Goal: Information Seeking & Learning: Compare options

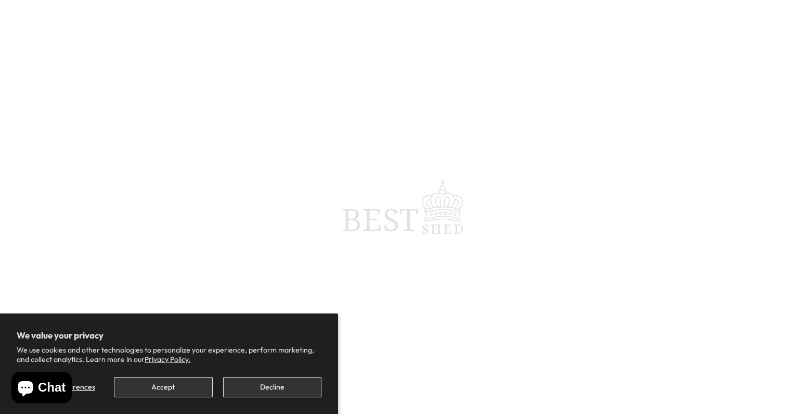
scroll to position [1, 0]
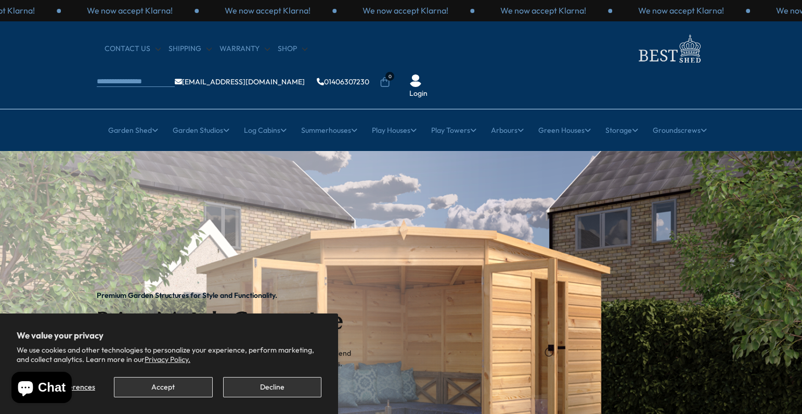
click at [177, 386] on button "Accept" at bounding box center [163, 387] width 98 height 20
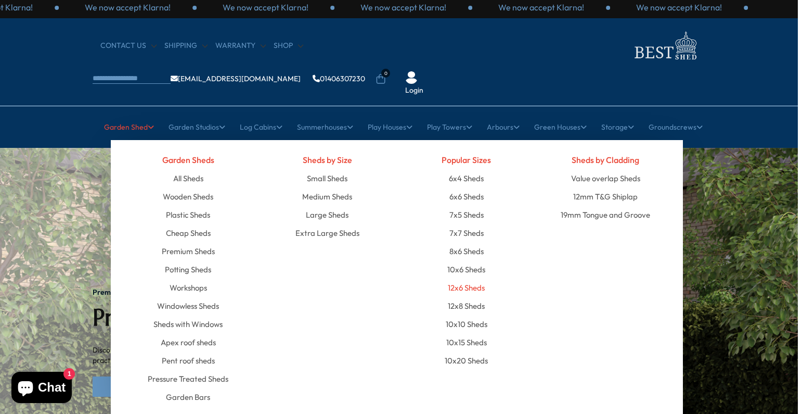
scroll to position [5, 4]
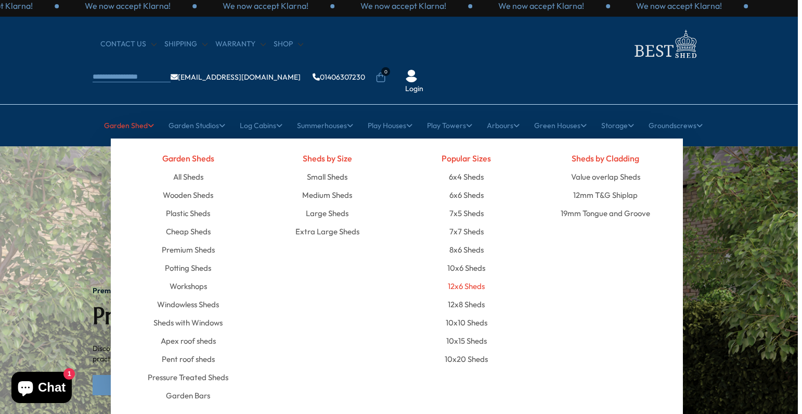
click at [462, 277] on link "12x6 Sheds" at bounding box center [466, 286] width 37 height 18
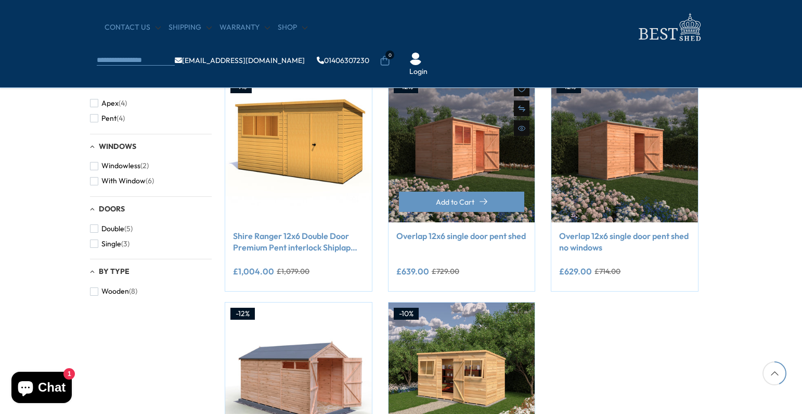
scroll to position [412, 12]
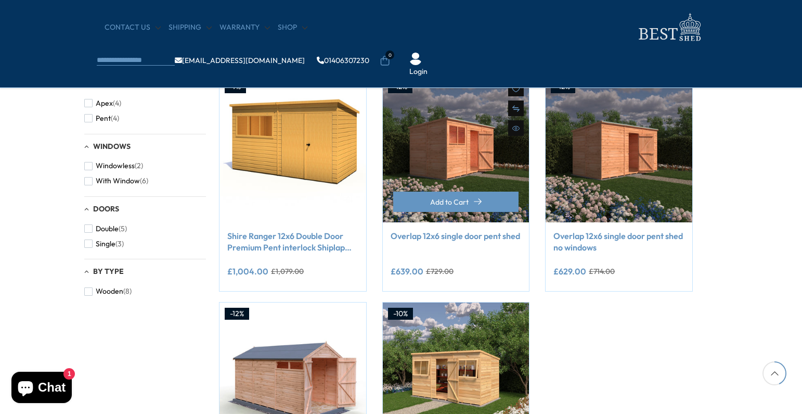
click at [454, 236] on link "Overlap 12x6 single door pent shed" at bounding box center [456, 235] width 131 height 11
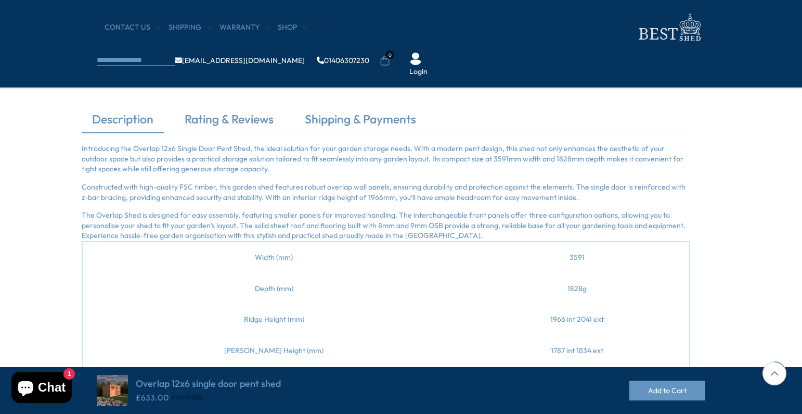
scroll to position [301, 15]
click at [632, 33] on img at bounding box center [668, 27] width 73 height 34
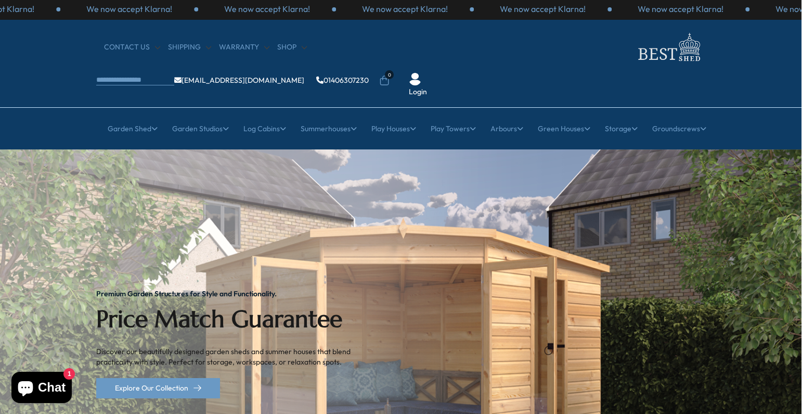
scroll to position [4, 1]
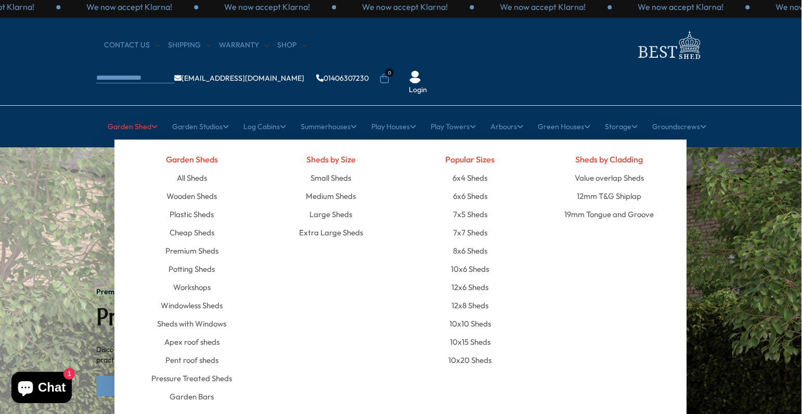
click at [132, 113] on link "Garden Shed" at bounding box center [133, 126] width 50 height 26
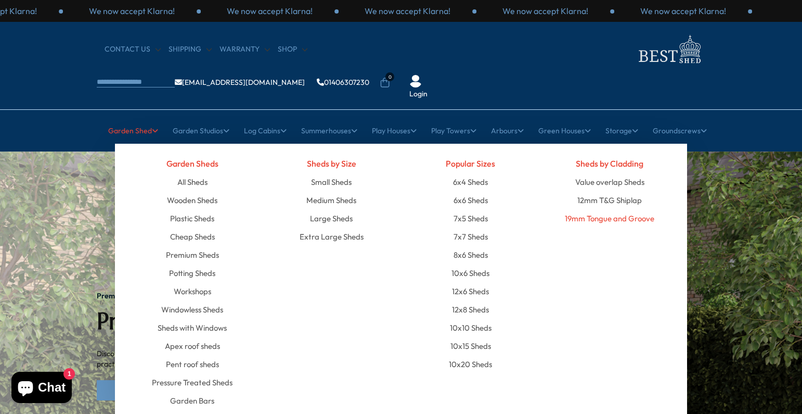
click at [602, 209] on link "19mm Tongue and Groove" at bounding box center [609, 218] width 89 height 18
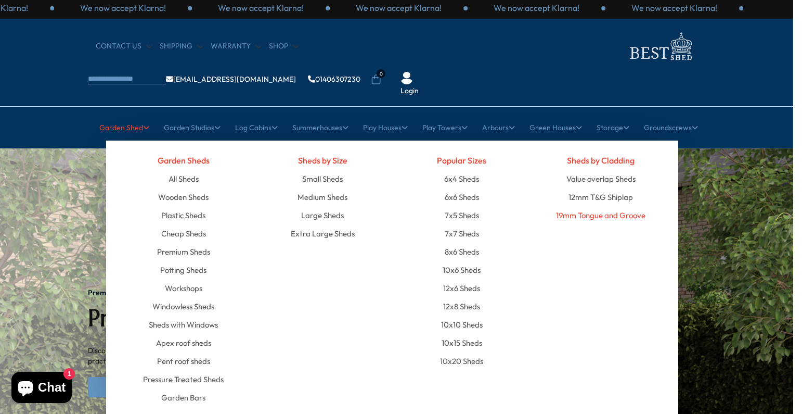
click at [595, 206] on link "19mm Tongue and Groove" at bounding box center [600, 215] width 89 height 18
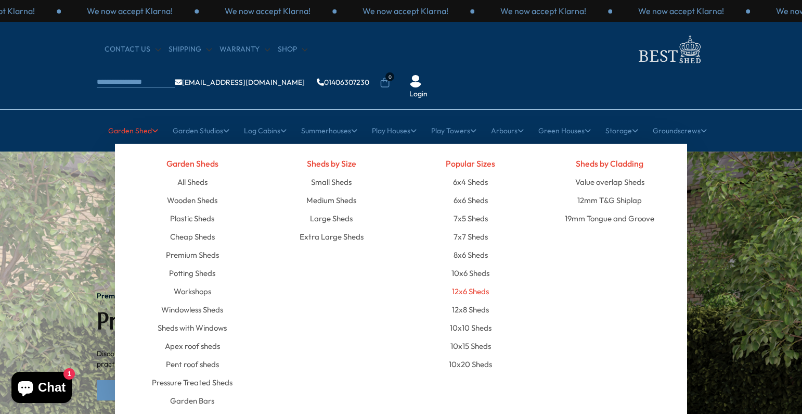
click at [468, 282] on link "12x6 Sheds" at bounding box center [470, 291] width 37 height 18
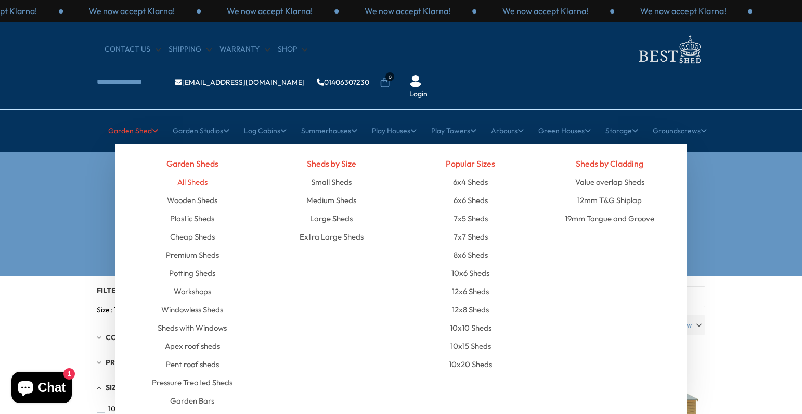
click at [193, 173] on link "All Sheds" at bounding box center [192, 182] width 30 height 18
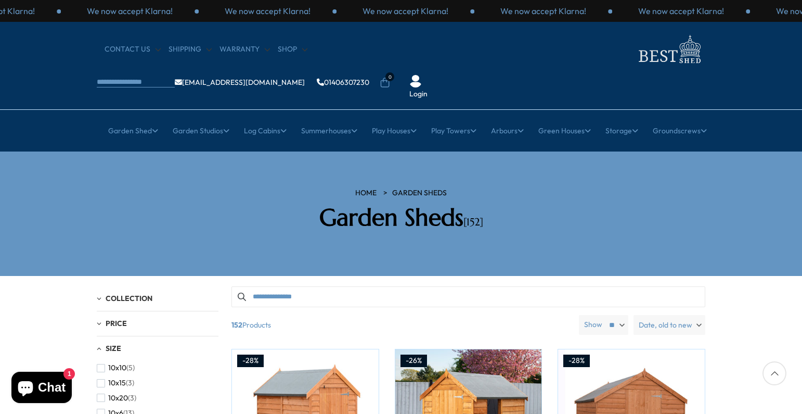
click at [632, 60] on img at bounding box center [668, 49] width 73 height 34
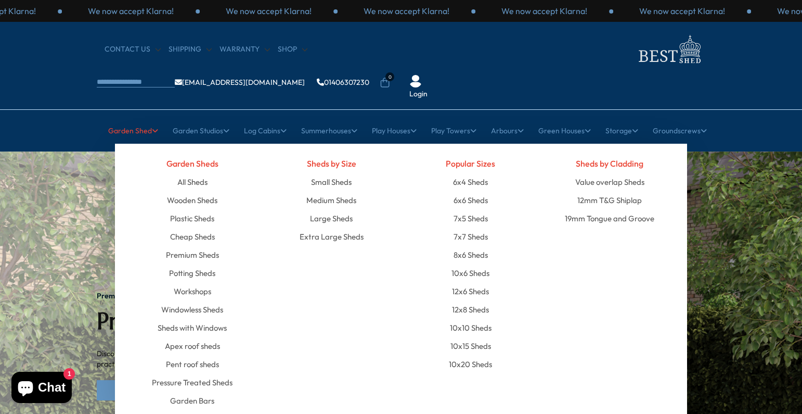
click at [141, 118] on link "Garden Shed" at bounding box center [133, 131] width 50 height 26
click at [602, 209] on link "19mm Tongue and Groove" at bounding box center [609, 218] width 89 height 18
click at [605, 191] on link "12mm T&G Shiplap" at bounding box center [609, 200] width 64 height 18
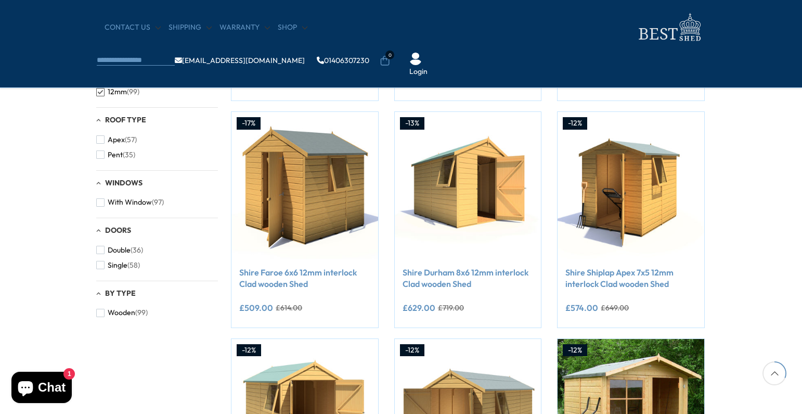
scroll to position [377, 1]
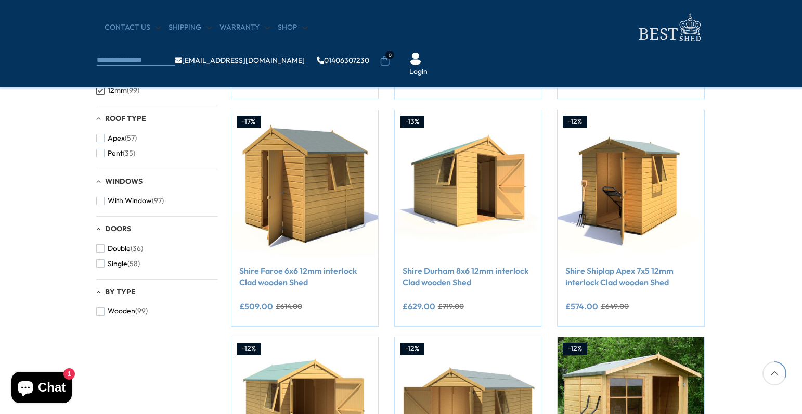
drag, startPoint x: 99, startPoint y: 150, endPoint x: 92, endPoint y: 152, distance: 8.0
click at [98, 150] on span "button" at bounding box center [100, 153] width 8 height 8
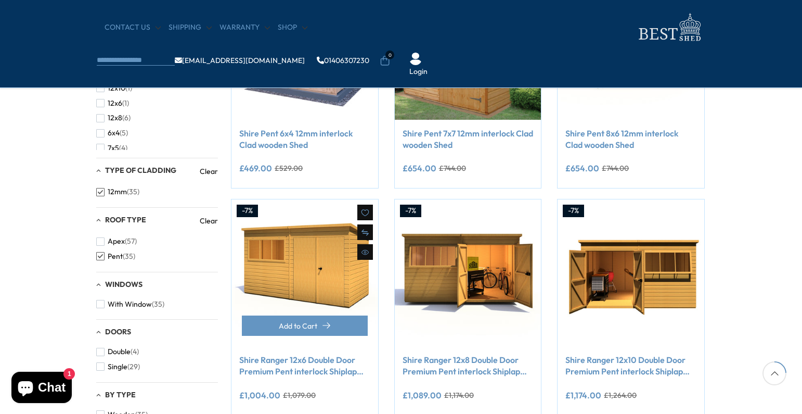
scroll to position [310, 1]
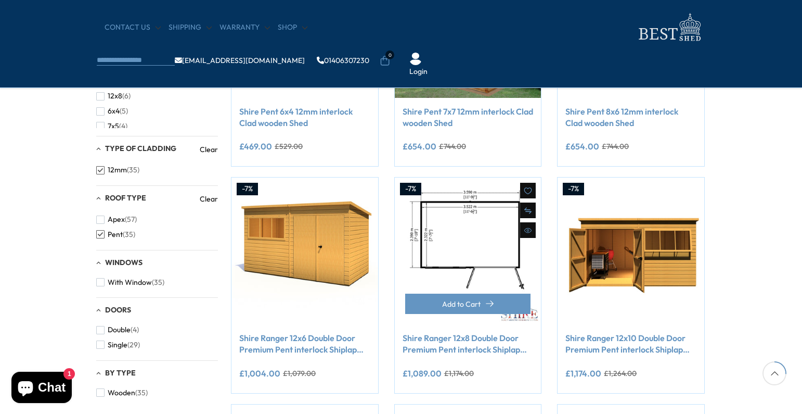
click at [460, 261] on img at bounding box center [468, 250] width 147 height 147
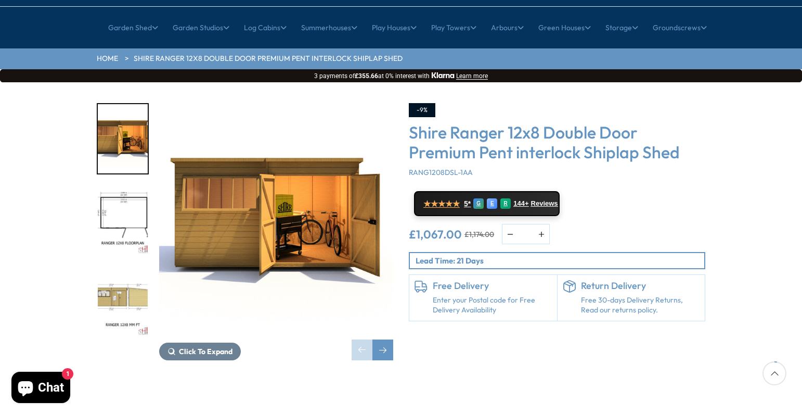
scroll to position [104, 0]
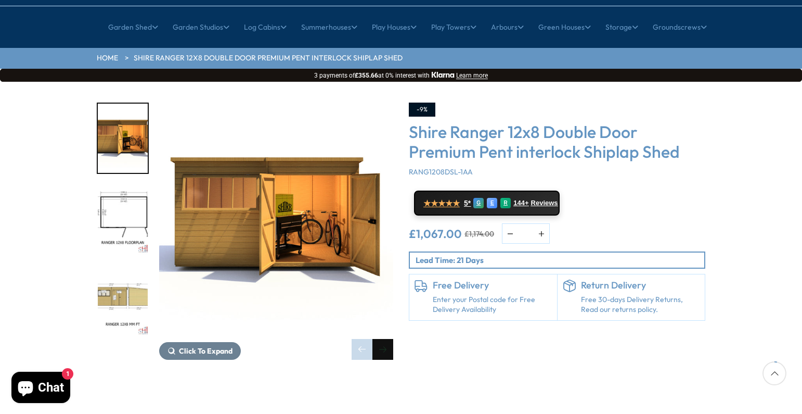
click at [383, 339] on div "Next slide" at bounding box center [382, 349] width 21 height 21
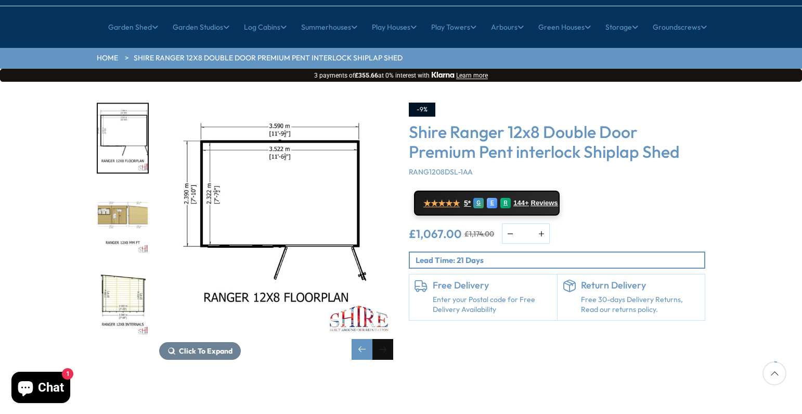
click at [383, 339] on div "Next slide" at bounding box center [382, 349] width 21 height 21
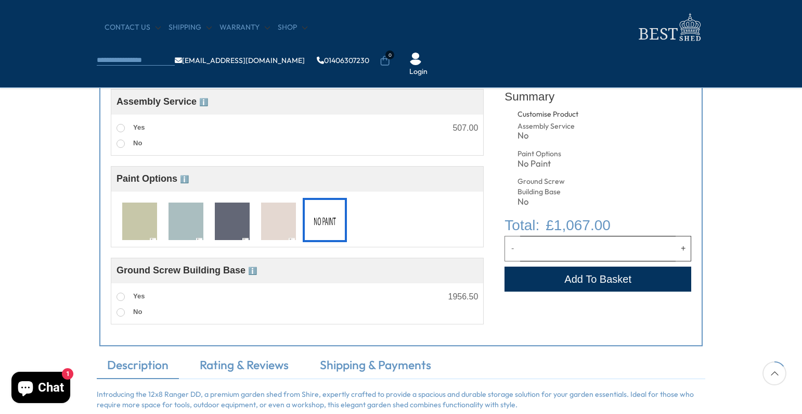
scroll to position [411, 0]
click at [229, 221] on img at bounding box center [232, 220] width 35 height 38
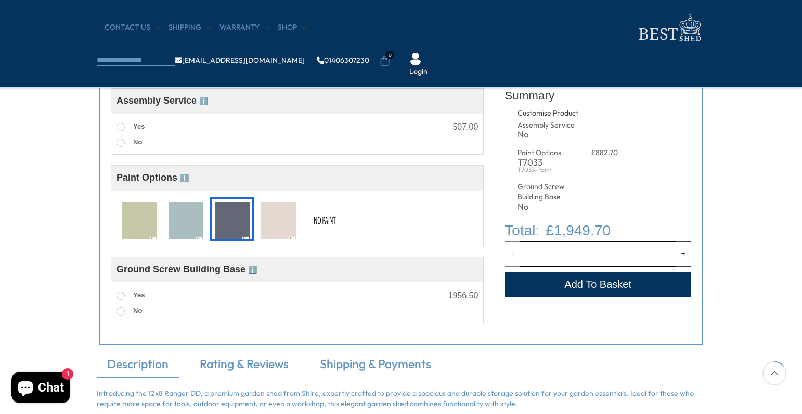
click at [189, 223] on img at bounding box center [186, 220] width 35 height 38
click at [139, 223] on img at bounding box center [139, 220] width 35 height 38
click at [325, 224] on img at bounding box center [324, 220] width 35 height 38
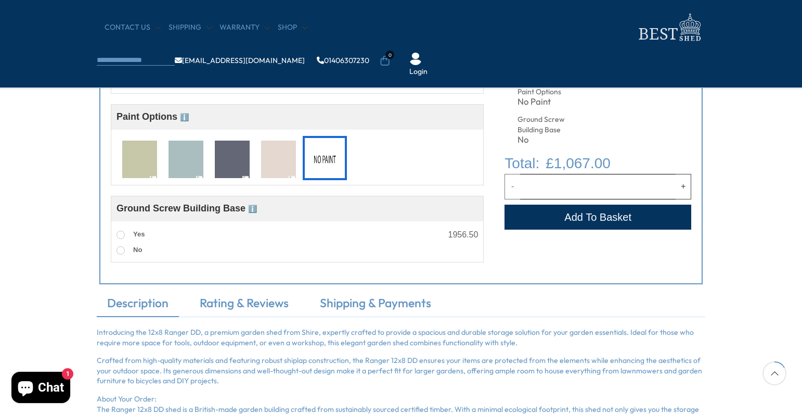
scroll to position [483, 0]
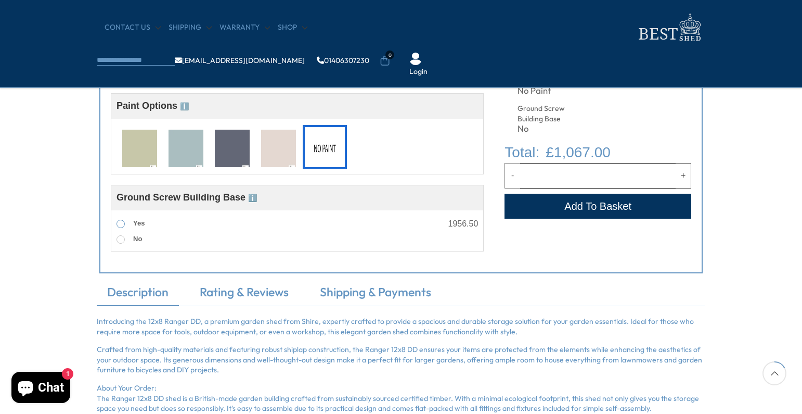
click at [119, 223] on span at bounding box center [121, 223] width 8 height 8
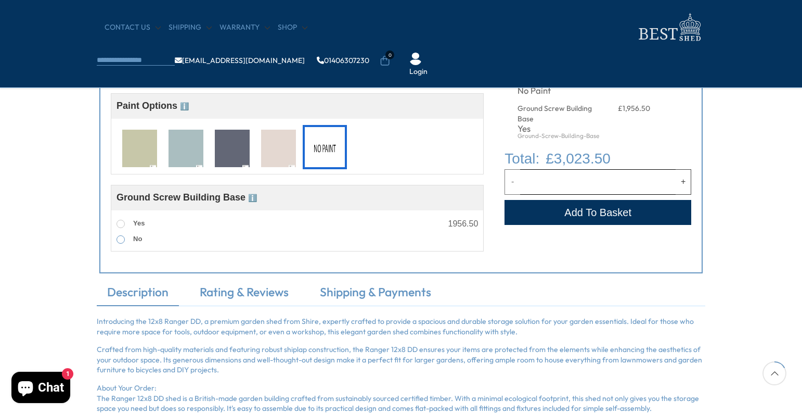
click at [122, 238] on span at bounding box center [121, 239] width 8 height 8
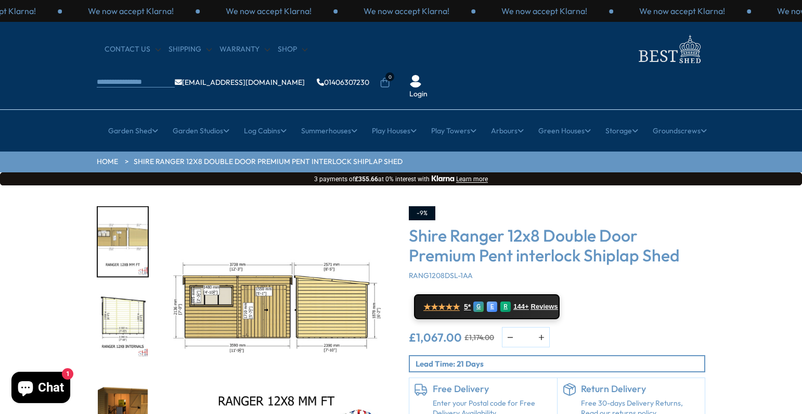
scroll to position [1, 0]
